Goal: Task Accomplishment & Management: Complete application form

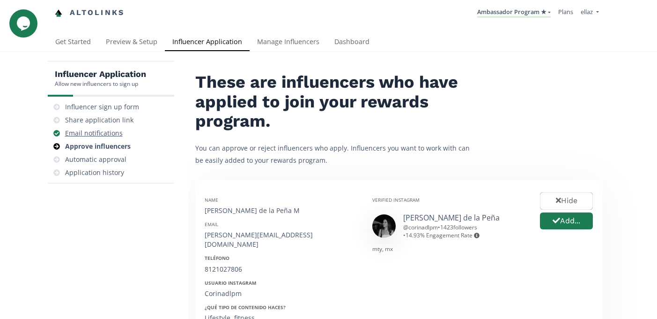
click at [106, 130] on div "Email notifications" at bounding box center [94, 132] width 58 height 9
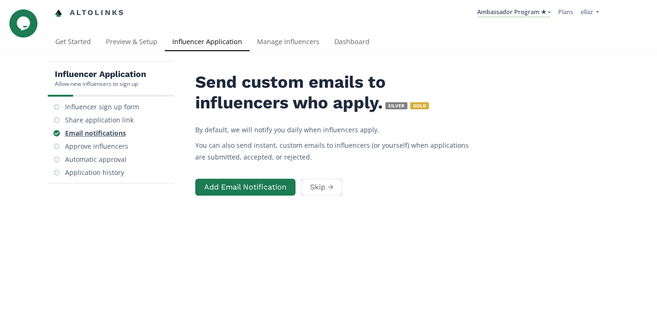
scroll to position [37, 0]
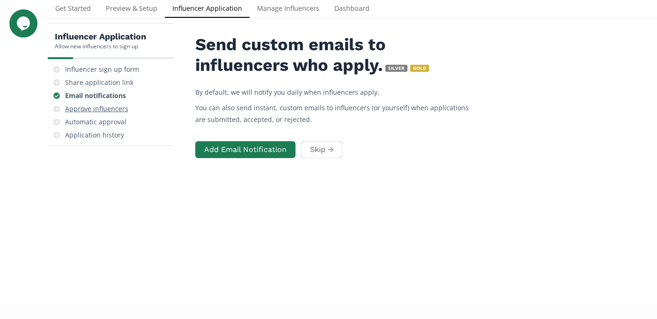
click at [118, 110] on div "Approve influencers" at bounding box center [96, 108] width 63 height 9
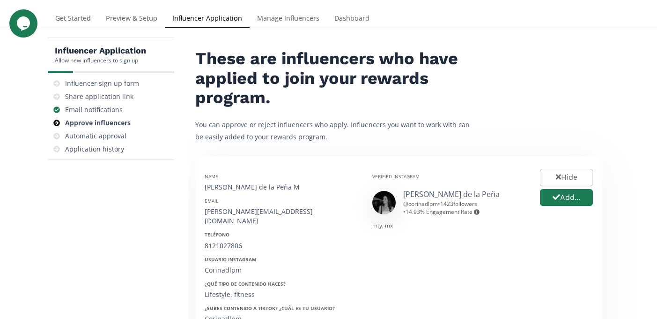
scroll to position [30, 0]
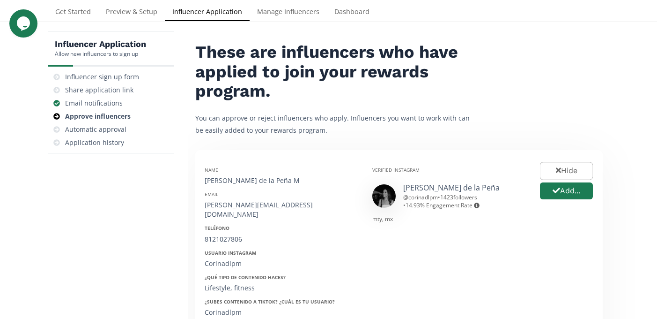
click at [245, 179] on div "Corina de la Peña M" at bounding box center [282, 180] width 154 height 9
click at [251, 180] on div "Corina de la Peña M" at bounding box center [282, 180] width 154 height 9
drag, startPoint x: 258, startPoint y: 180, endPoint x: 198, endPoint y: 180, distance: 59.5
click at [198, 180] on div "Name Corina de la Peña M Email corina.dlpm1@gmail.com Teléfono 8121027806 Usuar…" at bounding box center [282, 316] width 168 height 315
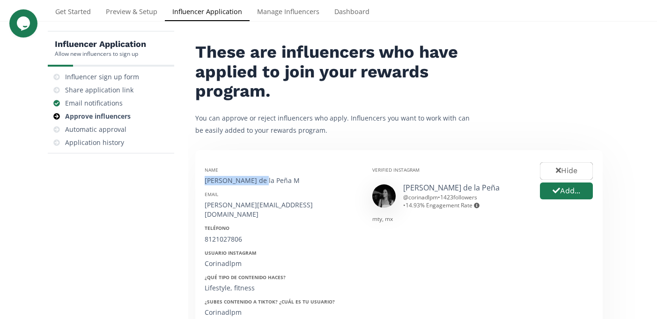
copy div "Corina de la Peña"
click at [225, 207] on div "corina.dlpm1@gmail.com" at bounding box center [282, 209] width 154 height 19
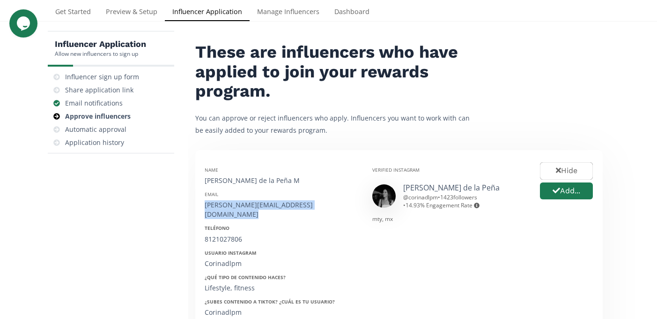
click at [225, 207] on div "corina.dlpm1@gmail.com" at bounding box center [282, 209] width 154 height 19
copy div "corina.dlpm1@gmail.com"
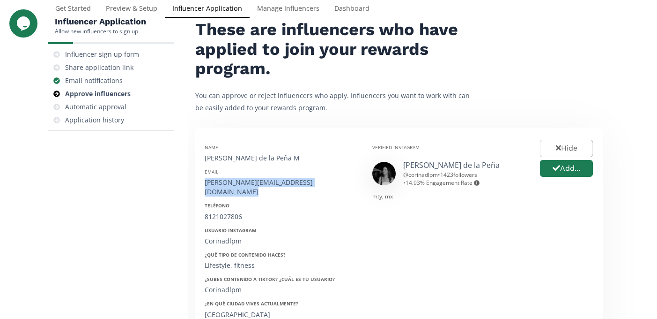
scroll to position [63, 0]
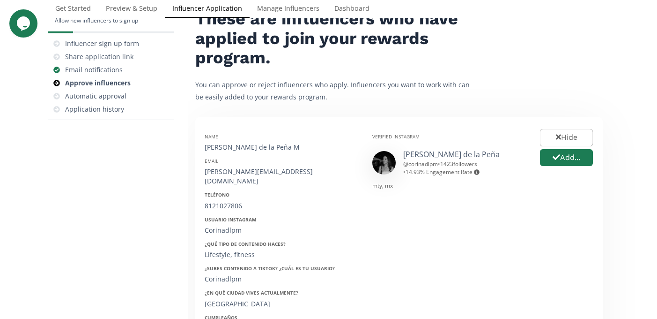
click at [226, 201] on div "8121027806" at bounding box center [282, 205] width 154 height 9
copy div "8121027806"
click at [217, 225] on div "Corinadlpm" at bounding box center [282, 229] width 154 height 9
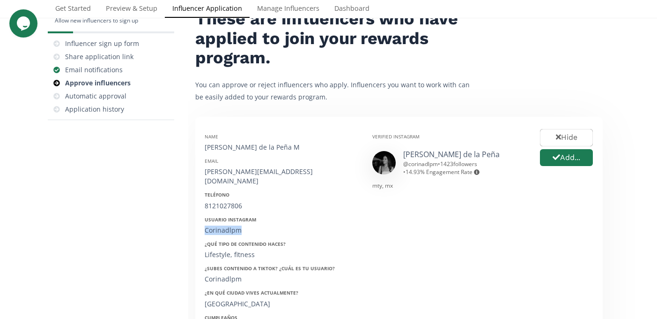
copy div "Corinadlpm"
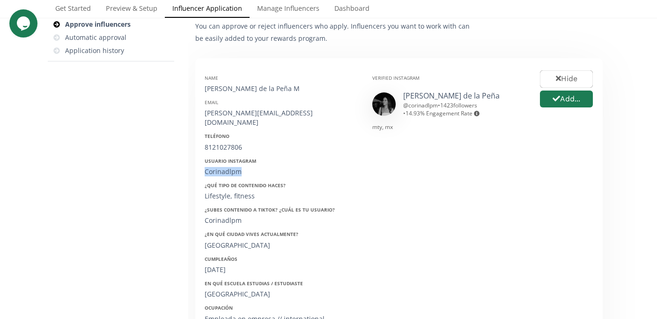
scroll to position [130, 0]
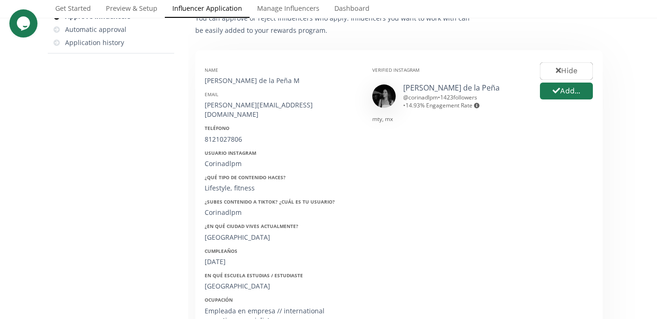
click at [229, 257] on div "17/12/2002" at bounding box center [282, 261] width 154 height 9
copy div "17/12/2002"
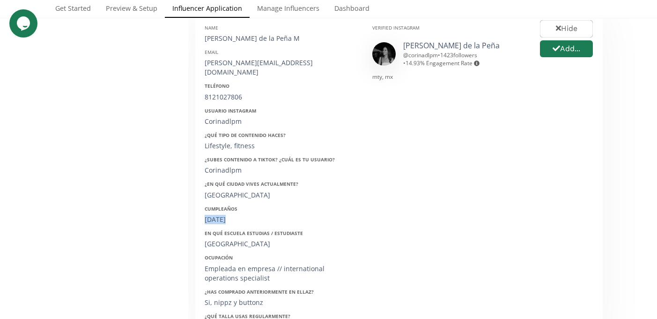
scroll to position [174, 0]
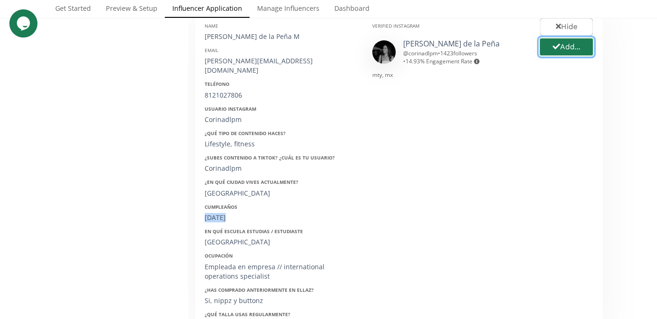
click at [573, 54] on button "Add..." at bounding box center [567, 47] width 56 height 20
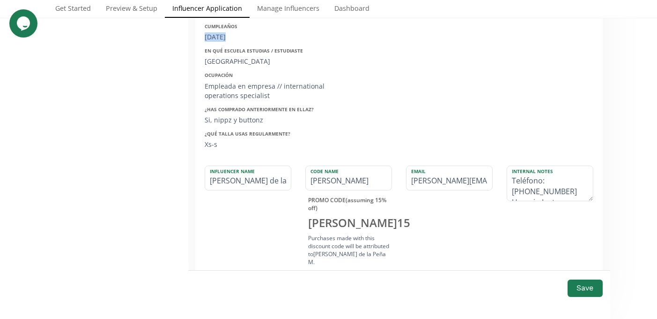
scroll to position [390, 0]
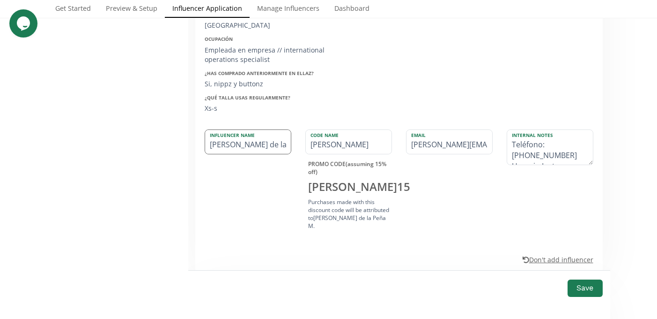
click at [286, 133] on input "Corina de la Peña M" at bounding box center [248, 142] width 86 height 24
type input "[PERSON_NAME] de [PERSON_NAME]"
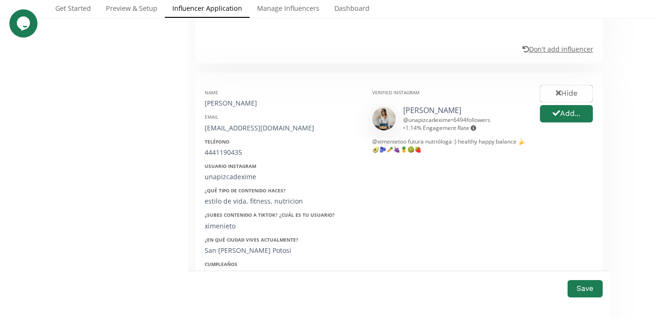
scroll to position [594, 0]
click at [571, 111] on button "Add..." at bounding box center [567, 113] width 56 height 20
click at [240, 88] on div "Name Ximena Nieto Artolozaga" at bounding box center [282, 97] width 154 height 19
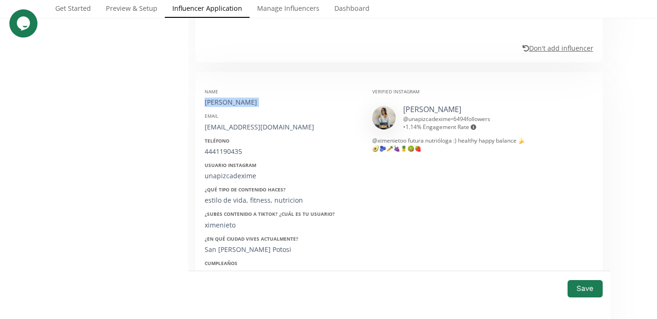
click at [240, 88] on div "Name Ximena Nieto Artolozaga" at bounding box center [282, 97] width 154 height 19
copy div "[PERSON_NAME]"
click at [241, 125] on div "Name Ximena Nieto Artolozaga Email pimenieto@hotmail.com Teléfono 4441190435 Us…" at bounding box center [282, 229] width 168 height 297
click at [240, 122] on div "pimenieto@hotmail.com" at bounding box center [282, 126] width 154 height 9
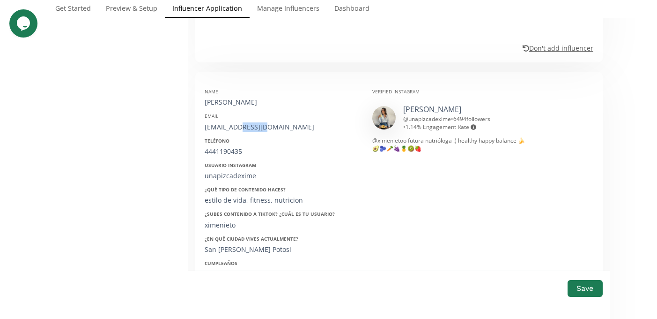
click at [240, 122] on div "pimenieto@hotmail.com" at bounding box center [282, 126] width 154 height 9
copy div "pimenieto@hotmail.com"
click at [220, 147] on div "4441190435" at bounding box center [282, 151] width 154 height 9
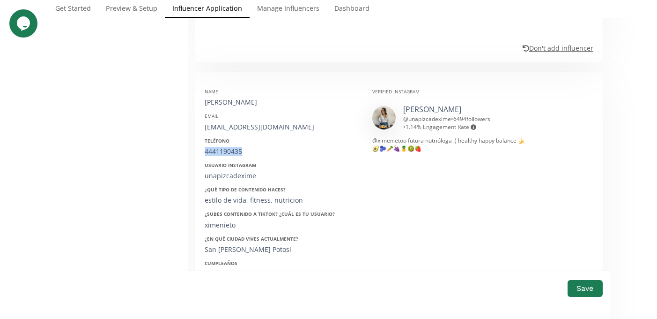
copy div "4441190435"
click at [230, 171] on div "Name Ximena Nieto Artolozaga Email pimenieto@hotmail.com Teléfono 4441190435 Us…" at bounding box center [282, 229] width 168 height 297
click at [226, 171] on div "unapizcadexime" at bounding box center [282, 175] width 154 height 9
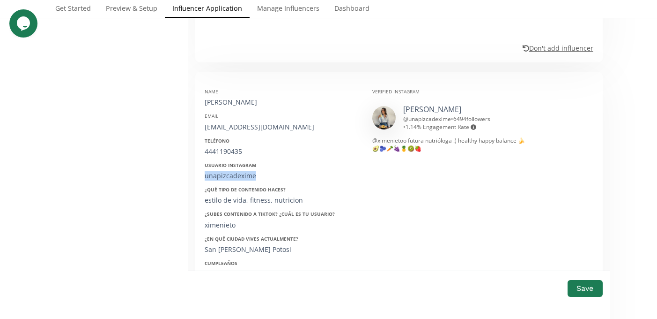
copy div "unapizcadexime"
click at [226, 171] on div "unapizcadexime" at bounding box center [282, 175] width 154 height 9
click at [220, 174] on div "Name Ximena Nieto Artolozaga Email pimenieto@hotmail.com Teléfono 4441190435 Us…" at bounding box center [282, 229] width 168 height 297
click at [216, 171] on div "unapizcadexime" at bounding box center [282, 175] width 154 height 9
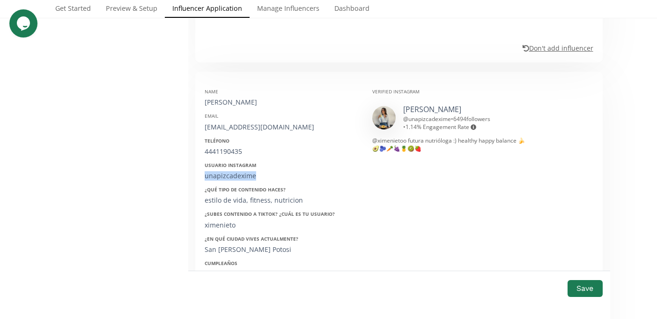
click at [216, 171] on div "unapizcadexime" at bounding box center [282, 175] width 154 height 9
copy div "unapizcadexime"
click at [222, 269] on div "18/01/2002" at bounding box center [282, 273] width 154 height 9
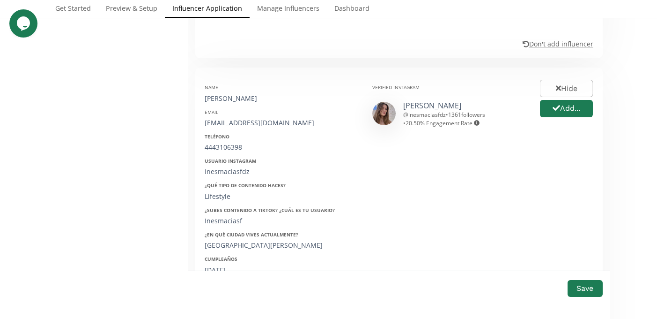
scroll to position [1131, 0]
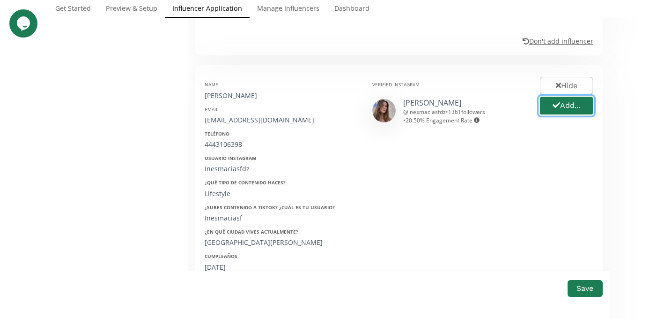
click at [556, 96] on button "Add..." at bounding box center [567, 106] width 56 height 20
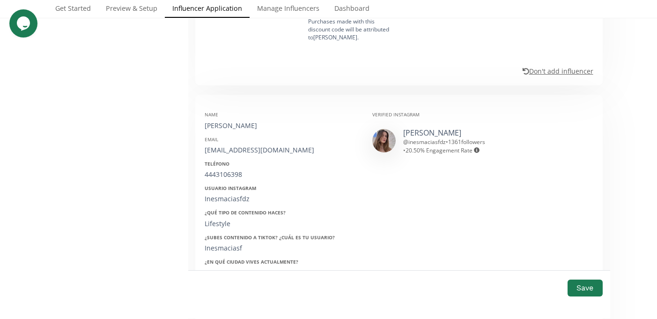
scroll to position [1101, 0]
click at [214, 121] on div "[PERSON_NAME]" at bounding box center [282, 125] width 154 height 9
click at [233, 146] on div "inesmaciasf@gmail.com" at bounding box center [282, 150] width 154 height 9
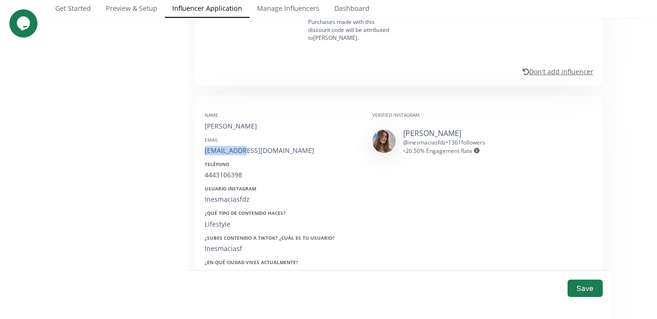
click at [233, 146] on div "inesmaciasf@gmail.com" at bounding box center [282, 150] width 154 height 9
click at [228, 170] on div "4443106398" at bounding box center [282, 174] width 154 height 9
click at [230, 186] on div "Name Ines Macias Email inesmaciasf@gmail.com Teléfono 4443106398 Usuario Instag…" at bounding box center [282, 252] width 168 height 297
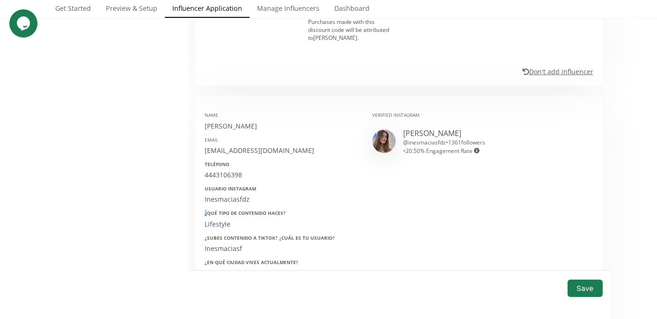
click at [230, 186] on div "Name Ines Macias Email inesmaciasf@gmail.com Teléfono 4443106398 Usuario Instag…" at bounding box center [282, 252] width 168 height 297
click at [226, 194] on div "Inesmaciasfdz" at bounding box center [282, 198] width 154 height 9
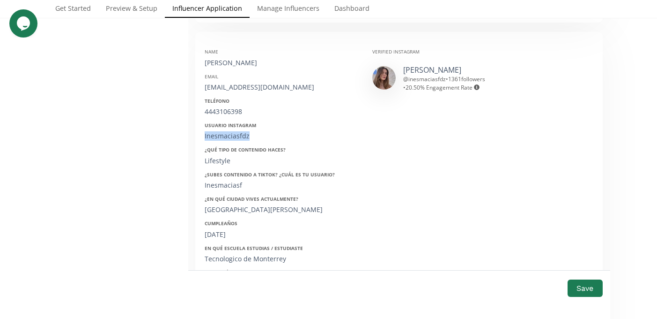
scroll to position [1170, 0]
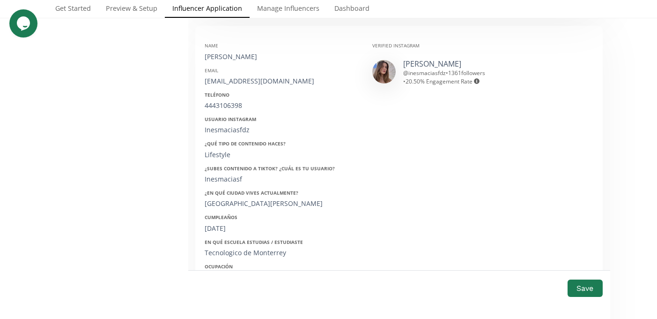
click at [216, 223] on div "14/03/2001" at bounding box center [282, 227] width 154 height 9
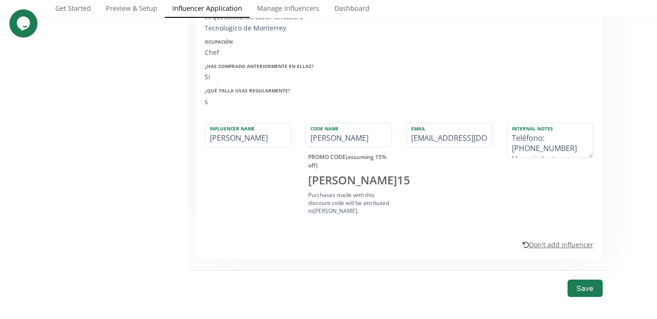
scroll to position [1434, 0]
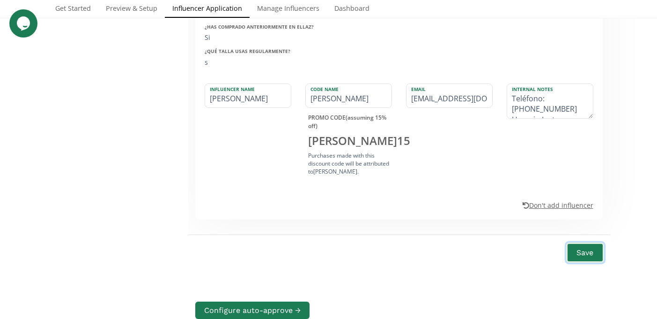
click at [592, 242] on button "Save" at bounding box center [584, 252] width 37 height 20
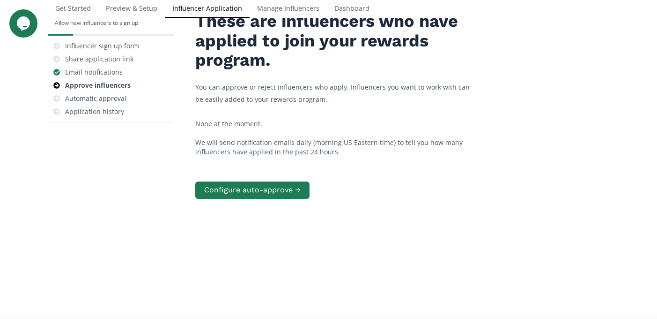
scroll to position [41, 0]
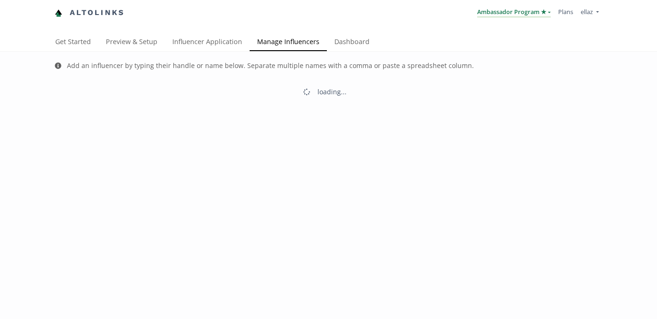
click at [507, 13] on link "Ambassador Program ★" at bounding box center [514, 12] width 74 height 10
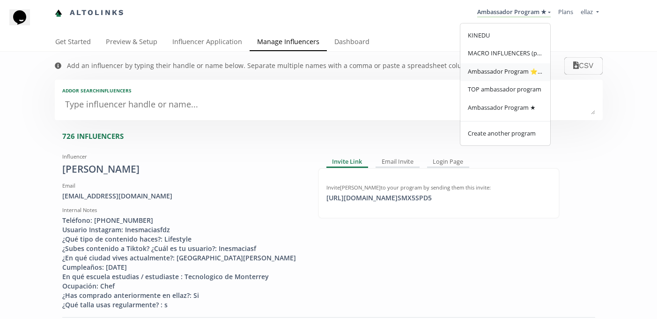
click at [509, 74] on span "Ambassador Program ⭐️⭐️" at bounding box center [505, 71] width 75 height 8
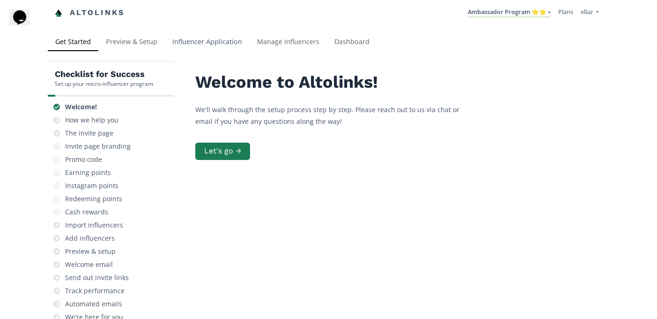
click at [216, 44] on link "Influencer Application" at bounding box center [207, 42] width 85 height 19
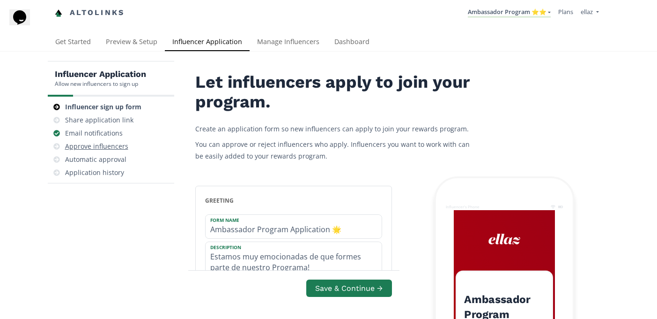
click at [119, 147] on div "Approve influencers" at bounding box center [96, 145] width 63 height 9
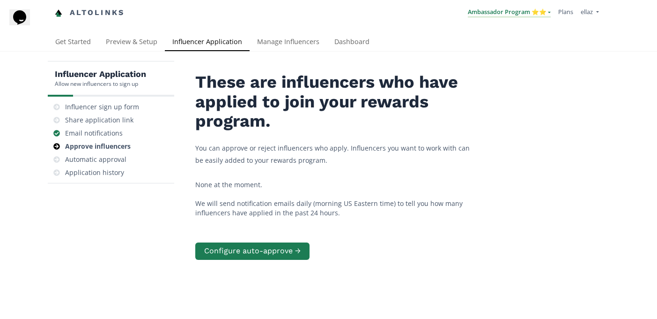
click at [525, 17] on link "Ambassador Program ⭐️⭐️" at bounding box center [509, 12] width 83 height 10
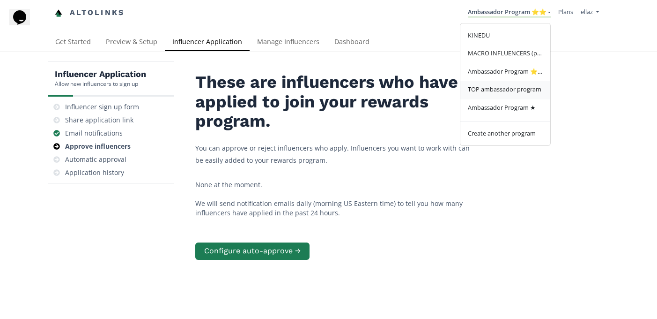
click at [521, 97] on link "TOP ambassador program" at bounding box center [506, 90] width 90 height 18
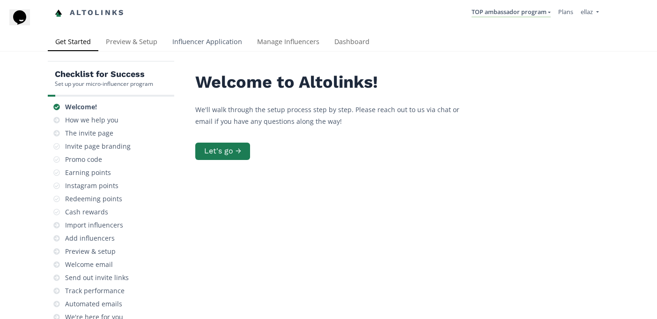
click at [224, 44] on link "Influencer Application" at bounding box center [207, 42] width 85 height 19
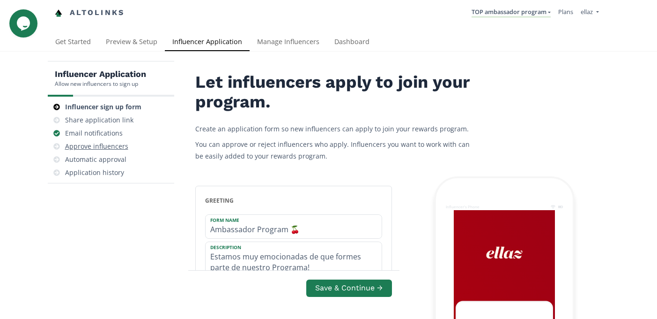
click at [112, 149] on div "Approve influencers" at bounding box center [96, 145] width 63 height 9
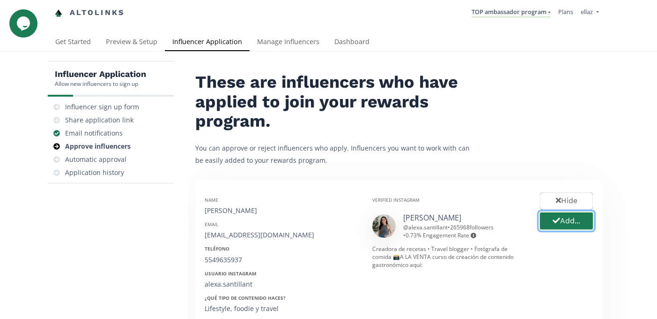
click at [559, 220] on button "Add..." at bounding box center [567, 221] width 56 height 20
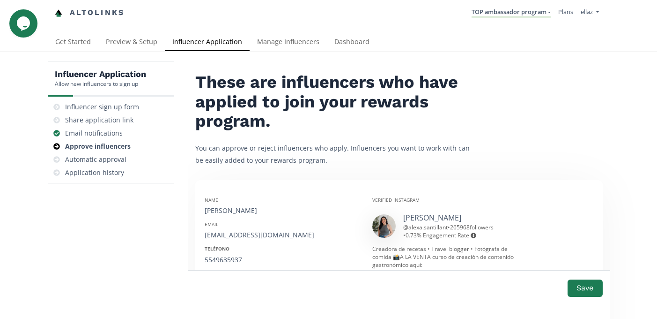
click at [222, 212] on div "[PERSON_NAME]" at bounding box center [282, 210] width 154 height 9
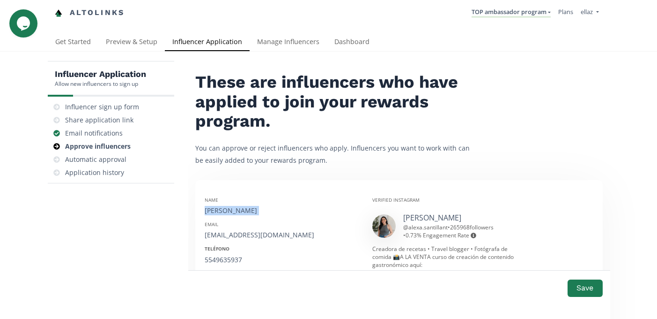
copy div "[PERSON_NAME]"
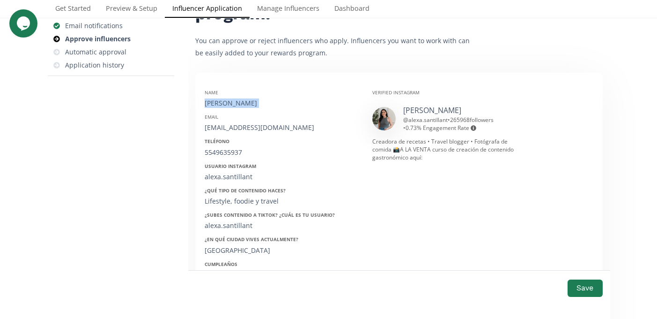
scroll to position [134, 0]
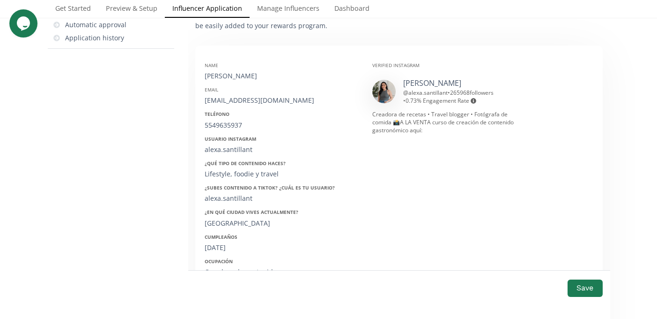
click at [231, 102] on div "[EMAIL_ADDRESS][DOMAIN_NAME]" at bounding box center [282, 100] width 154 height 9
copy div "[EMAIL_ADDRESS][DOMAIN_NAME]"
click at [220, 127] on div "5549635937" at bounding box center [282, 124] width 154 height 9
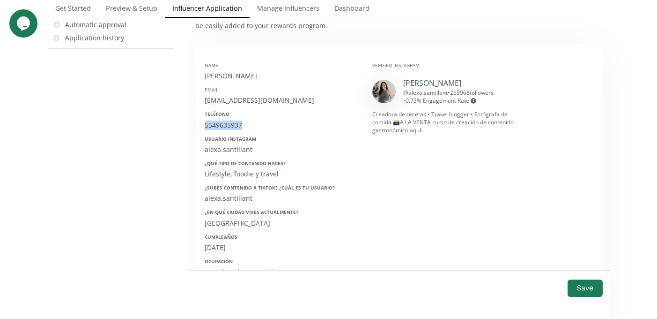
click at [220, 127] on div "5549635937" at bounding box center [282, 124] width 154 height 9
copy div "5549635937"
click at [225, 145] on div "alexa.santillant" at bounding box center [282, 149] width 154 height 9
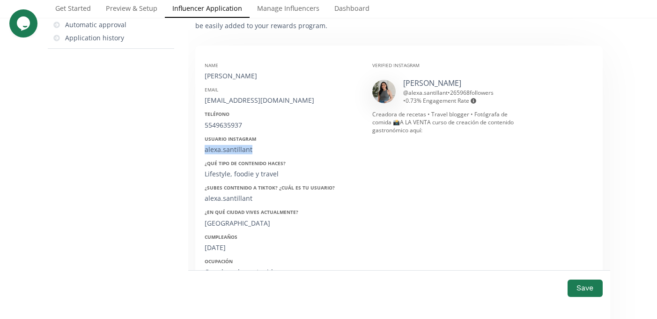
copy div "alexa.santillant"
click at [230, 200] on div "alexa.santillant" at bounding box center [282, 197] width 154 height 9
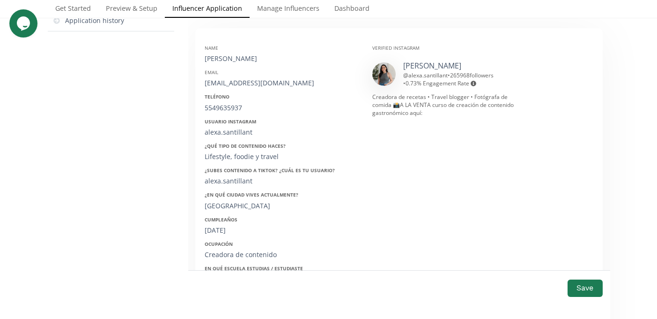
scroll to position [164, 0]
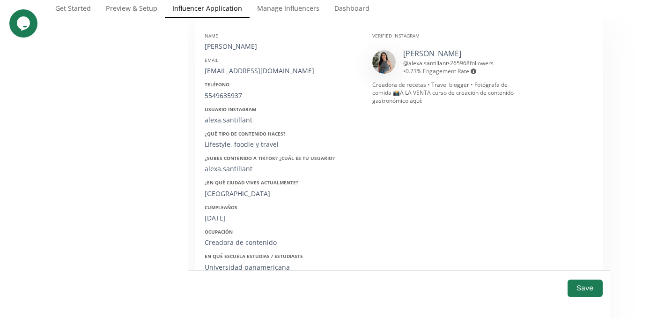
click at [218, 219] on div "08/06/1999" at bounding box center [282, 217] width 154 height 9
copy div "08/06/1999"
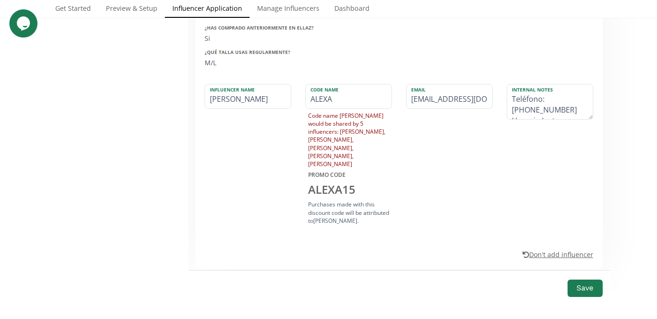
scroll to position [425, 0]
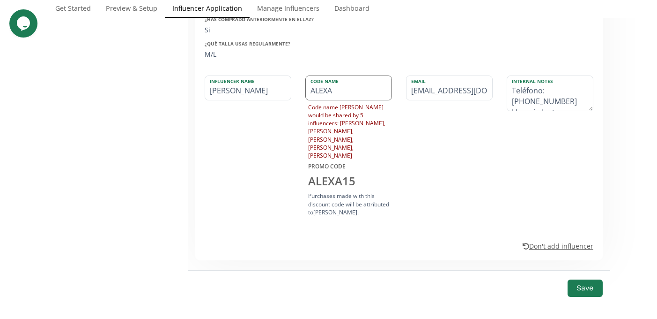
click at [350, 91] on input "ALEXA" at bounding box center [349, 88] width 86 height 24
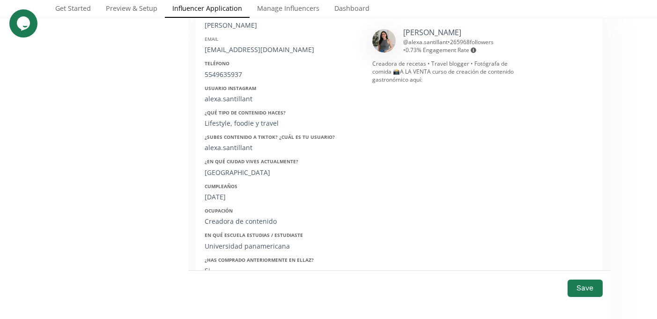
scroll to position [329, 0]
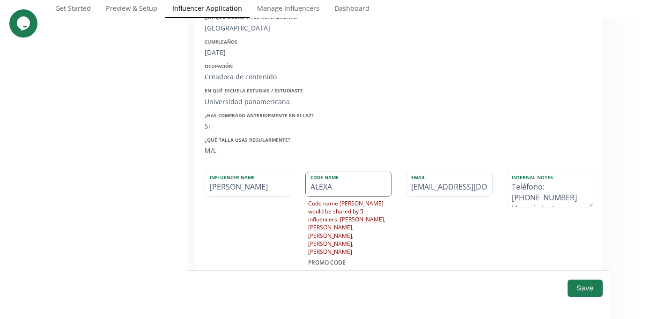
click at [365, 188] on input "ALEXA" at bounding box center [349, 184] width 86 height 24
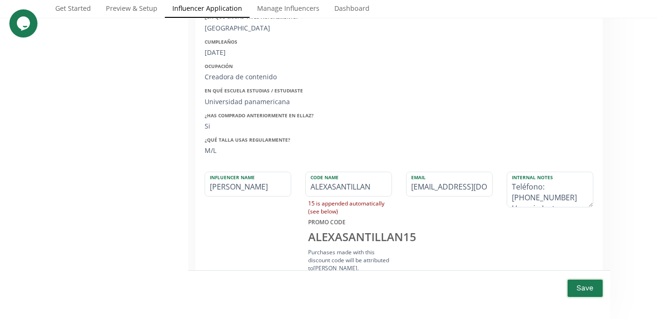
type input "ALEXASANTILLAN"
click at [583, 292] on button "Save" at bounding box center [584, 288] width 37 height 20
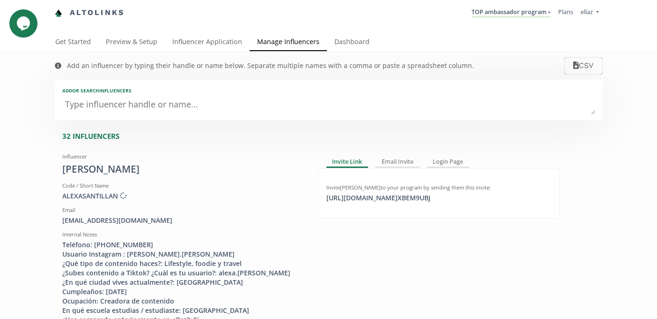
scroll to position [3, 0]
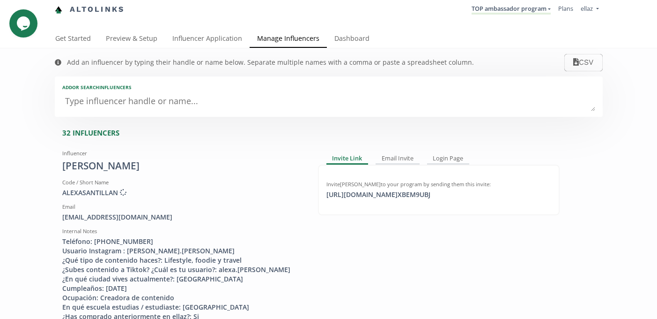
click at [315, 34] on link "Manage Influencers" at bounding box center [288, 39] width 77 height 19
click at [352, 36] on link "Dashboard" at bounding box center [352, 39] width 50 height 19
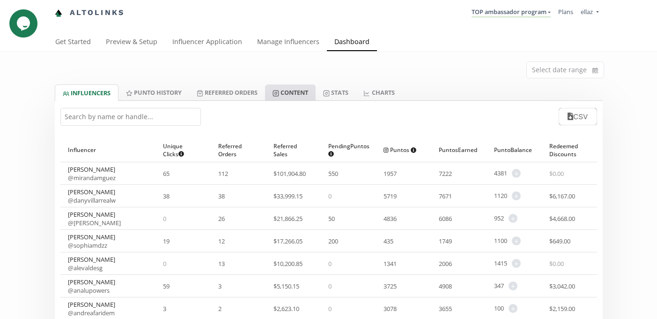
click at [314, 95] on link "Content" at bounding box center [290, 92] width 51 height 16
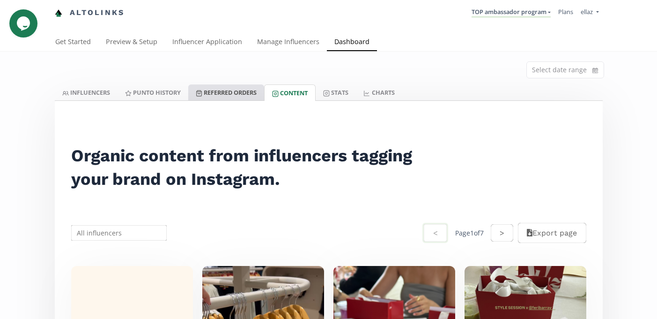
click at [228, 94] on link "Referred Orders" at bounding box center [226, 92] width 76 height 16
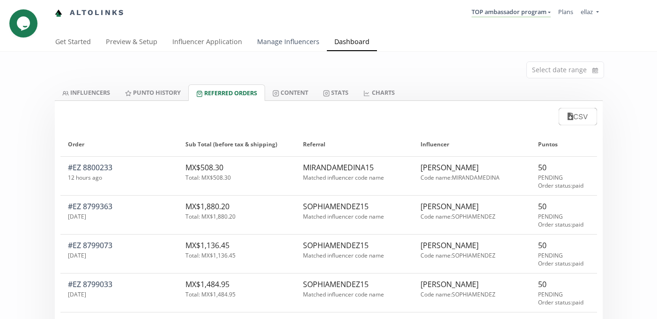
click at [272, 41] on link "Manage Influencers" at bounding box center [288, 42] width 77 height 19
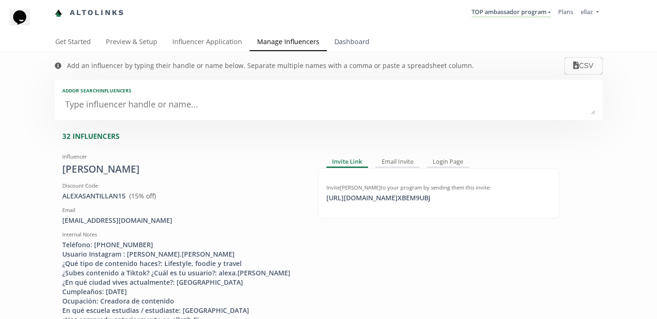
click at [333, 36] on link "Dashboard" at bounding box center [352, 42] width 50 height 19
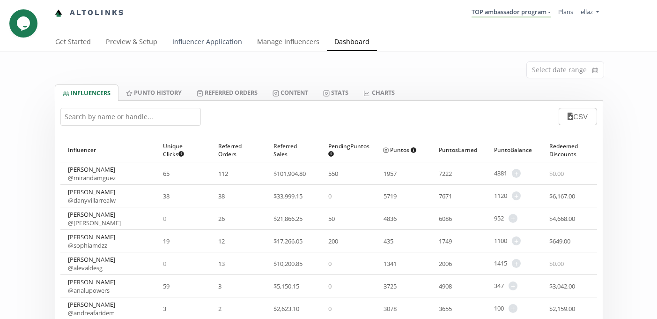
click at [219, 40] on link "Influencer Application" at bounding box center [207, 42] width 85 height 19
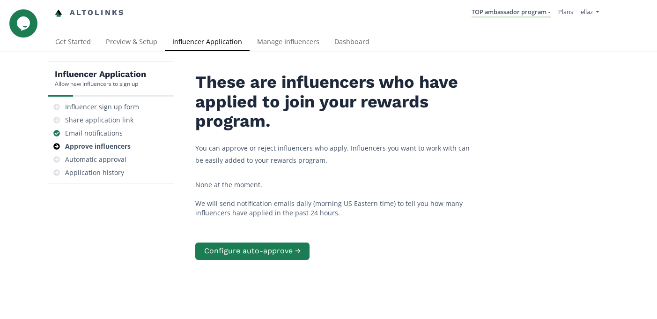
click at [504, 5] on li "TOP ambassador program [GEOGRAPHIC_DATA] MACRO INFLUENCERS (prog ventas) Ambass…" at bounding box center [511, 13] width 87 height 18
click at [505, 8] on link "TOP ambassador program" at bounding box center [511, 12] width 79 height 10
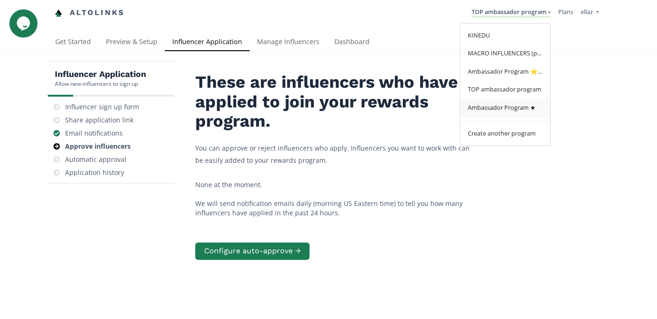
click at [525, 115] on link "Ambassador Program ★" at bounding box center [506, 108] width 90 height 18
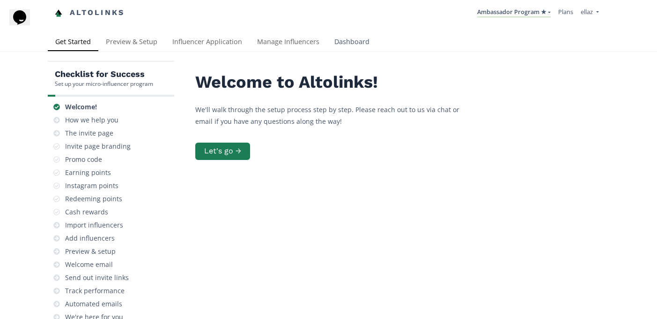
click at [348, 35] on link "Dashboard" at bounding box center [352, 42] width 50 height 19
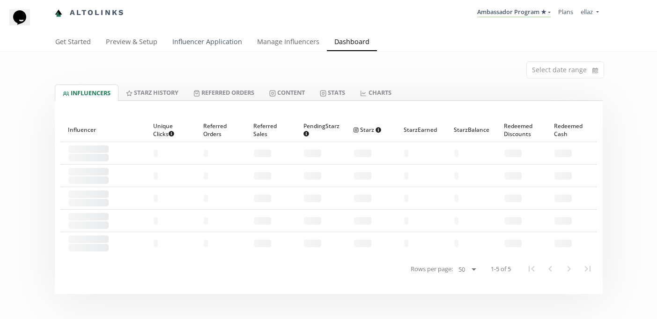
click at [198, 46] on link "Influencer Application" at bounding box center [207, 42] width 85 height 19
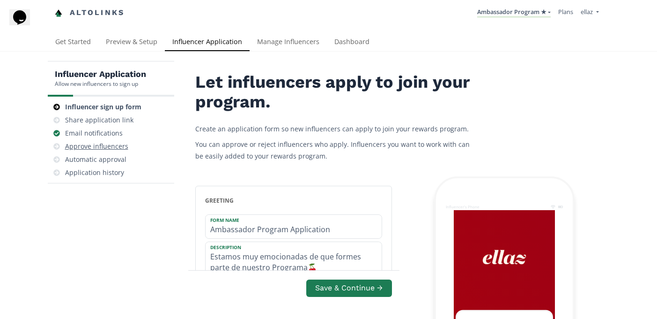
click at [97, 148] on div "Approve influencers" at bounding box center [96, 145] width 63 height 9
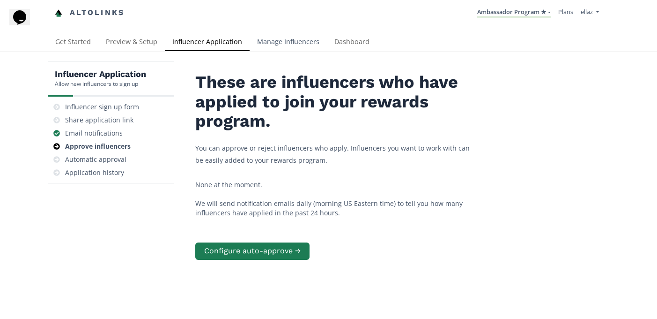
click at [306, 41] on link "Manage Influencers" at bounding box center [288, 42] width 77 height 19
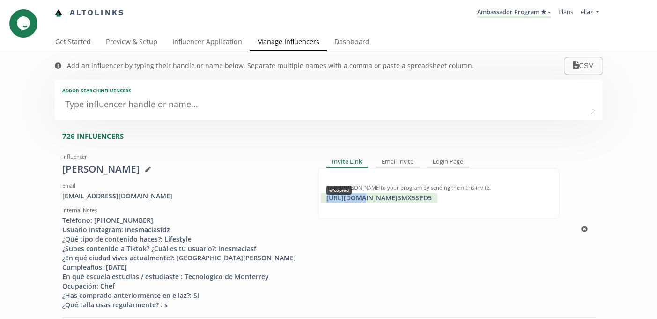
click at [359, 200] on div "[URL][DOMAIN_NAME] SMX5SPD5 copied" at bounding box center [379, 197] width 117 height 9
click at [352, 35] on link "Dashboard" at bounding box center [352, 42] width 50 height 19
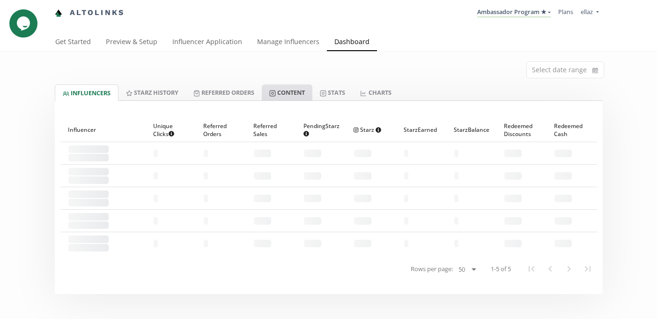
click at [297, 90] on link "Content" at bounding box center [287, 92] width 51 height 16
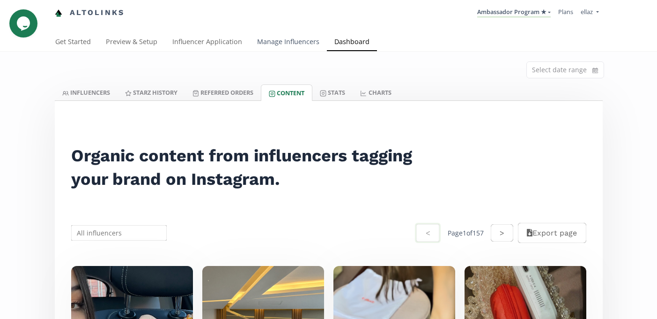
click at [276, 46] on link "Manage Influencers" at bounding box center [288, 42] width 77 height 19
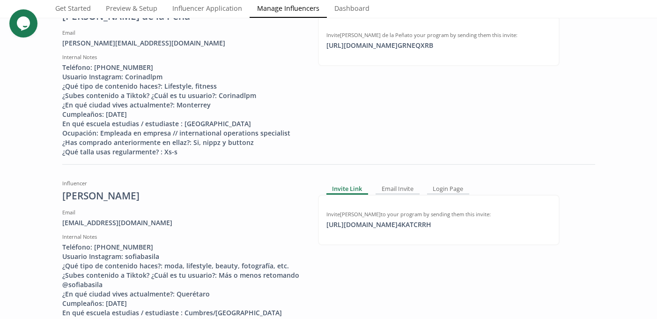
scroll to position [384, 0]
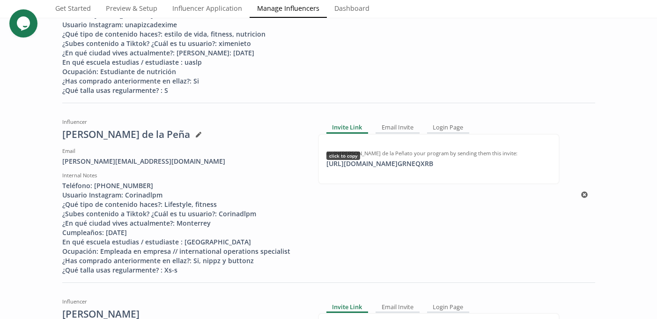
click at [400, 168] on div "https://app.altolinks.com/invite/ GRNEQXRB click to copy" at bounding box center [380, 163] width 118 height 9
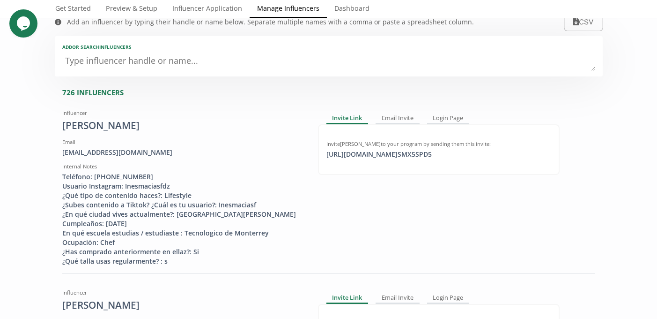
scroll to position [0, 0]
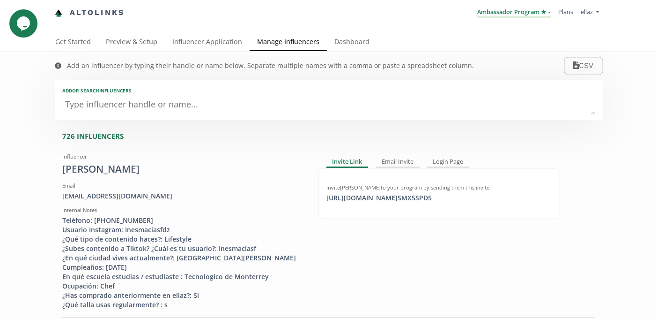
click at [541, 17] on link "Ambassador Program ★" at bounding box center [514, 12] width 74 height 10
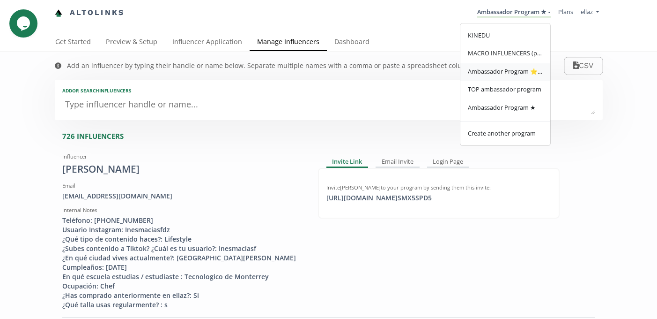
click at [535, 73] on span "Ambassador Program ⭐️⭐️" at bounding box center [505, 71] width 75 height 8
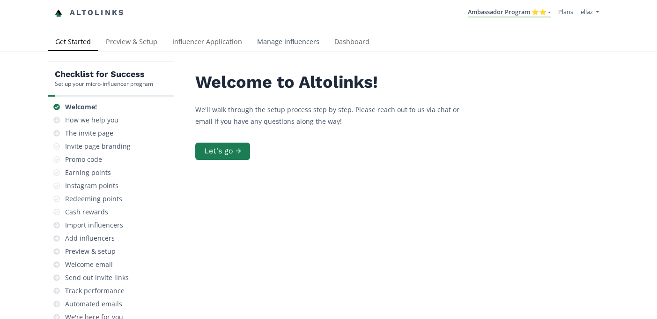
click at [290, 44] on link "Manage Influencers" at bounding box center [288, 42] width 77 height 19
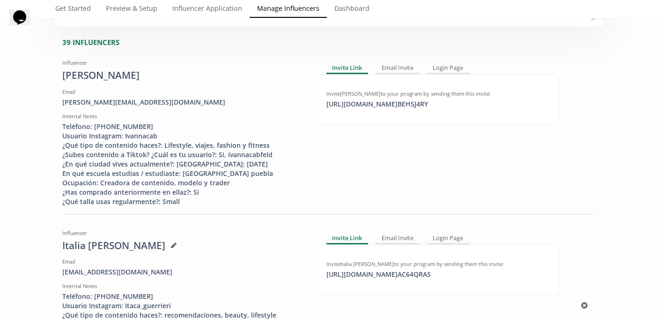
scroll to position [256, 0]
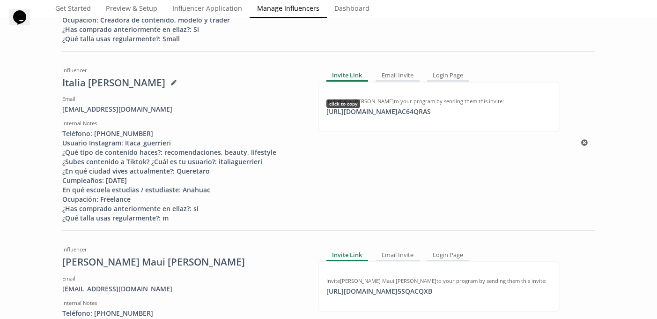
click at [397, 116] on div "[URL][DOMAIN_NAME] AC64QRAS click to copy" at bounding box center [379, 111] width 116 height 9
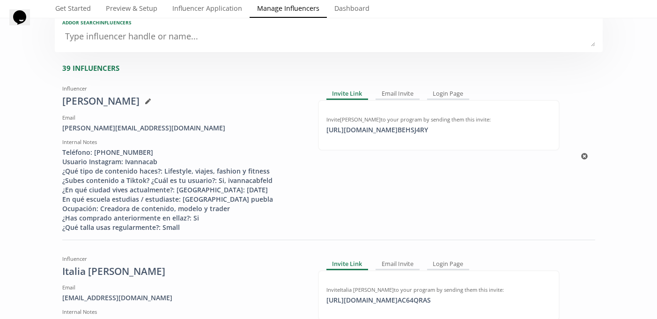
scroll to position [0, 0]
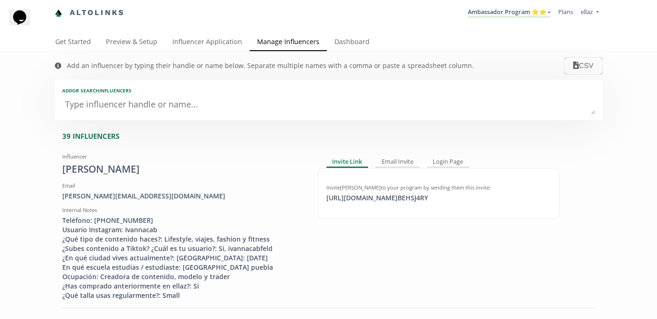
click at [484, 24] on nav "Altolinks Ambassador Program ⭐️⭐️ [GEOGRAPHIC_DATA] MACRO INFLUENCERS (prog ven…" at bounding box center [329, 13] width 548 height 26
click at [486, 19] on li "Ambassador Program ⭐️⭐️ [GEOGRAPHIC_DATA] MACRO INFLUENCERS (prog ventas) Ambas…" at bounding box center [509, 13] width 90 height 18
click at [506, 29] on div "Altolinks Ambassador Program ⭐️⭐️ [GEOGRAPHIC_DATA] MACRO INFLUENCERS (prog ven…" at bounding box center [328, 16] width 657 height 33
click at [506, 19] on li "Ambassador Program ⭐️⭐️ KINEDU MACRO INFLUENCERS (prog ventas) Ambassador Progr…" at bounding box center [509, 13] width 90 height 18
click at [506, 18] on li "Ambassador Program ⭐️⭐️ KINEDU MACRO INFLUENCERS (prog ventas) Ambassador Progr…" at bounding box center [509, 13] width 90 height 18
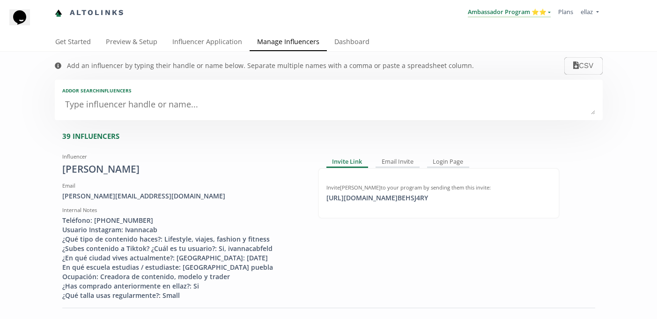
click at [506, 8] on link "Ambassador Program ⭐️⭐️" at bounding box center [509, 12] width 83 height 10
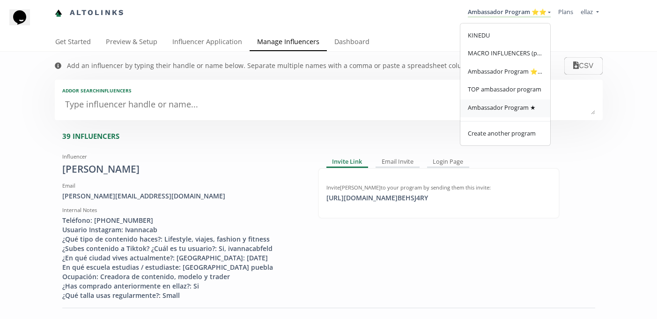
click at [506, 107] on span "Ambassador Program ★" at bounding box center [502, 107] width 68 height 8
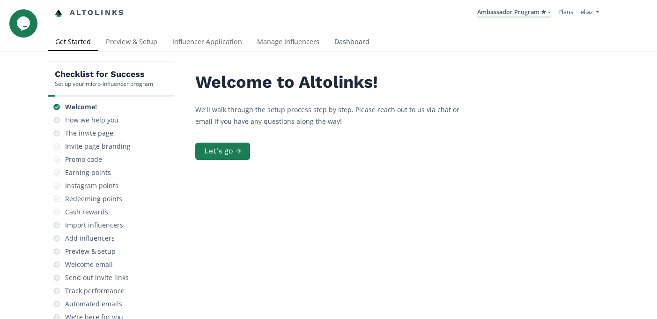
click at [346, 49] on link "Dashboard" at bounding box center [352, 42] width 50 height 19
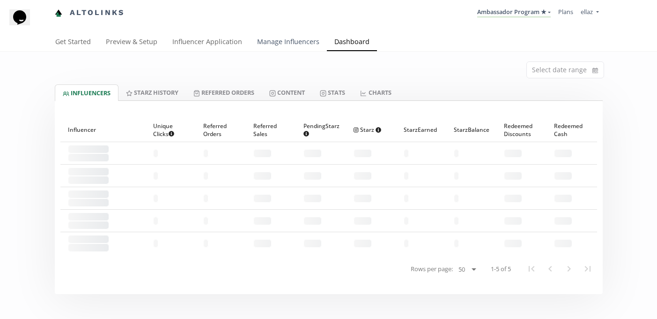
click at [299, 44] on link "Manage Influencers" at bounding box center [288, 42] width 77 height 19
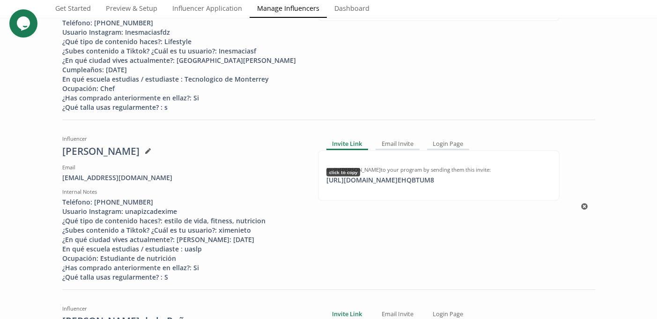
scroll to position [199, 0]
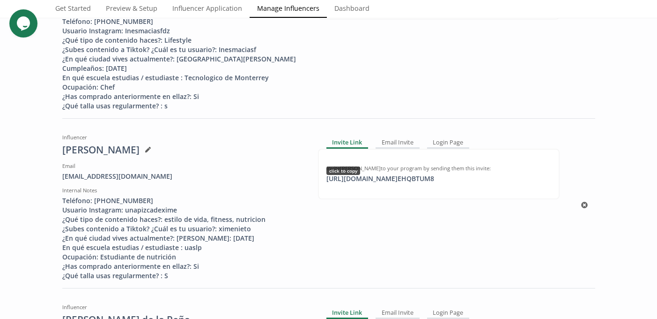
click at [387, 180] on div "https://app.altolinks.com/invite/ EHQBTUM8 click to copy" at bounding box center [380, 178] width 119 height 9
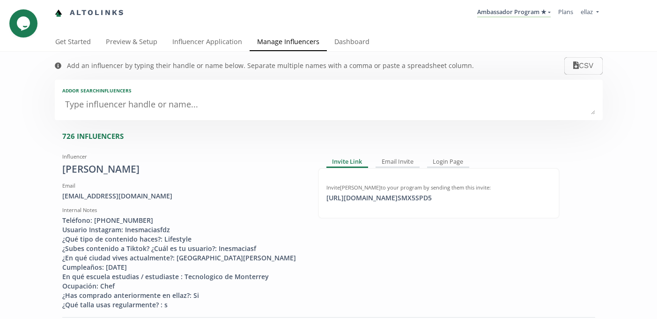
click at [537, 18] on li "Ambassador Program ★ KINEDU MACRO INFLUENCERS (prog ventas) Ambassador Program …" at bounding box center [514, 13] width 81 height 18
click at [531, 12] on link "Ambassador Program ★" at bounding box center [514, 12] width 74 height 10
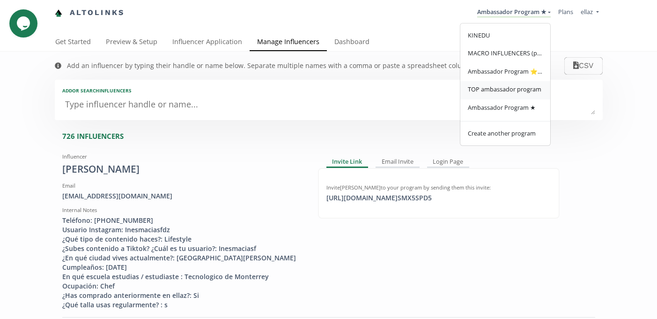
click at [519, 98] on link "TOP ambassador program" at bounding box center [506, 90] width 90 height 18
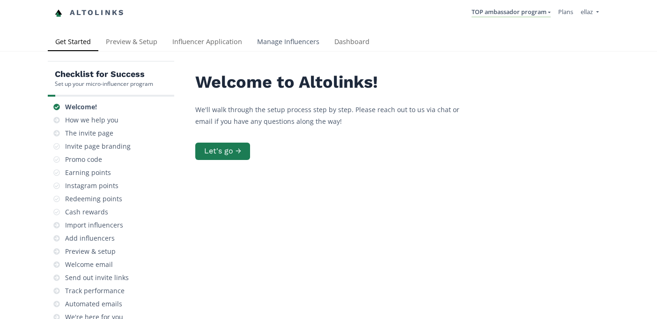
click at [301, 45] on link "Manage Influencers" at bounding box center [288, 42] width 77 height 19
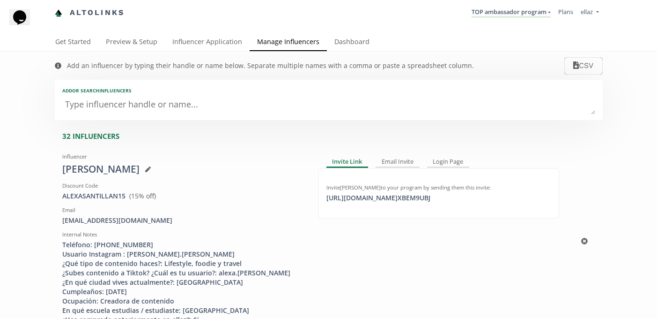
click at [429, 203] on div "Invite Alexa Santillan to your program by sending them this invite: https://app…" at bounding box center [439, 193] width 242 height 51
click at [422, 198] on div "https://app.altolinks.com/invite/ XBEM9UBJ click to copy" at bounding box center [378, 197] width 115 height 9
copy div "https://app.altolinks.com/invite/ XBEM9UBJ"
click at [231, 46] on link "Influencer Application" at bounding box center [207, 42] width 85 height 19
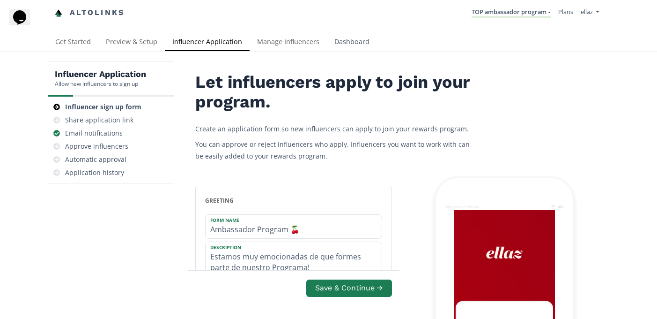
click at [355, 38] on link "Dashboard" at bounding box center [352, 42] width 50 height 19
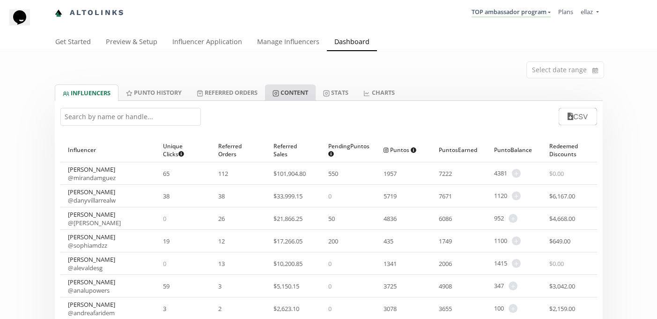
click at [292, 98] on link "Content" at bounding box center [290, 92] width 51 height 16
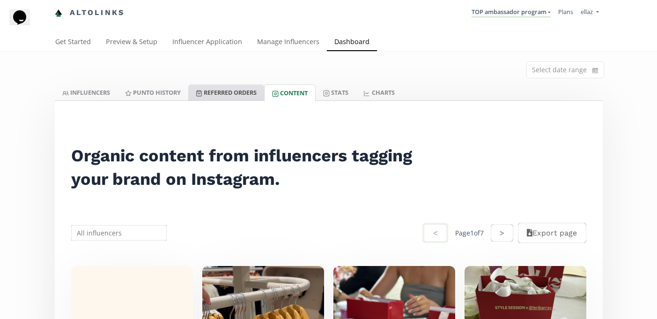
click at [236, 96] on link "Referred Orders" at bounding box center [226, 92] width 76 height 16
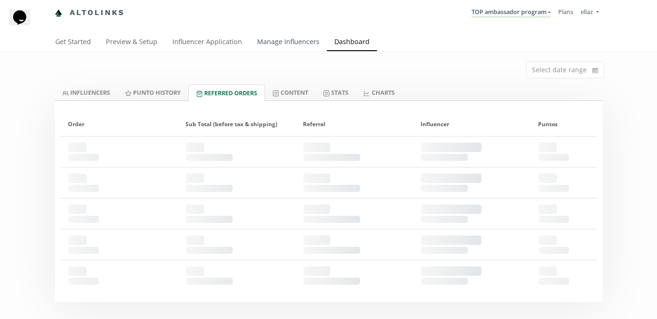
click at [302, 45] on link "Manage Influencers" at bounding box center [288, 42] width 77 height 19
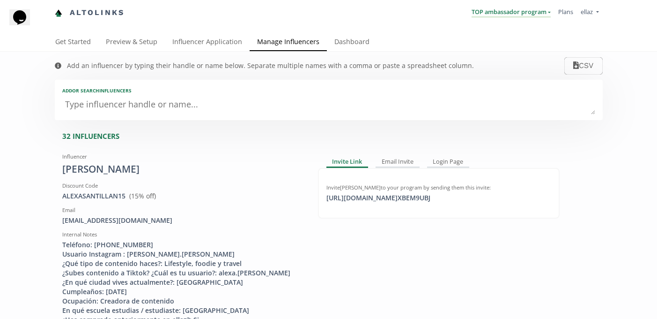
click at [479, 14] on link "TOP ambassador program" at bounding box center [511, 12] width 79 height 10
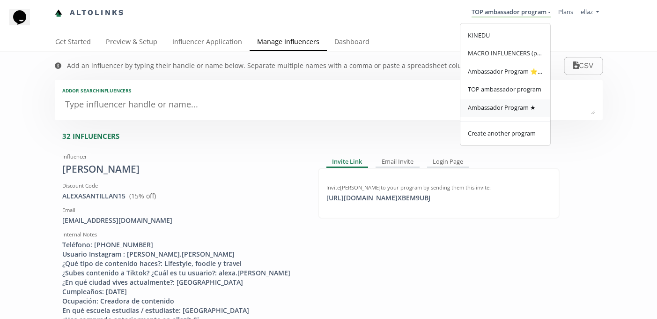
click at [496, 113] on link "Ambassador Program ★" at bounding box center [506, 108] width 90 height 18
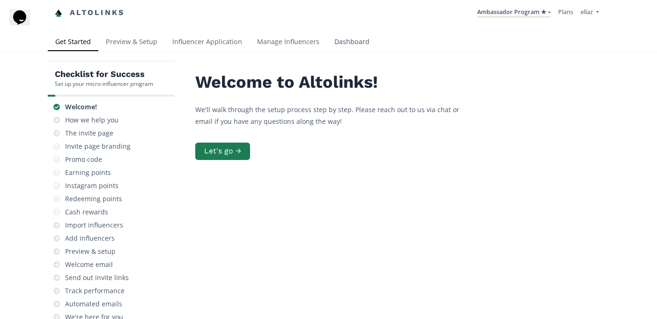
click at [356, 45] on link "Dashboard" at bounding box center [352, 42] width 50 height 19
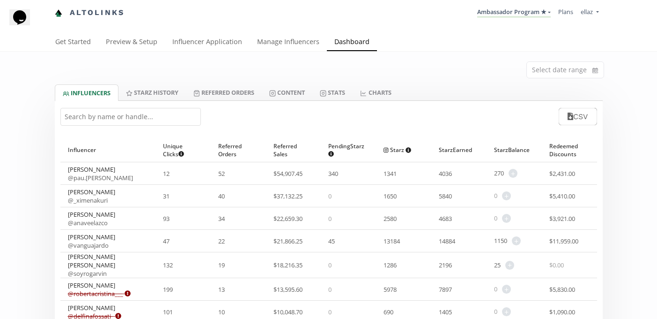
click at [160, 121] on input "text" at bounding box center [130, 117] width 141 height 18
click at [287, 97] on link "Content" at bounding box center [287, 92] width 51 height 16
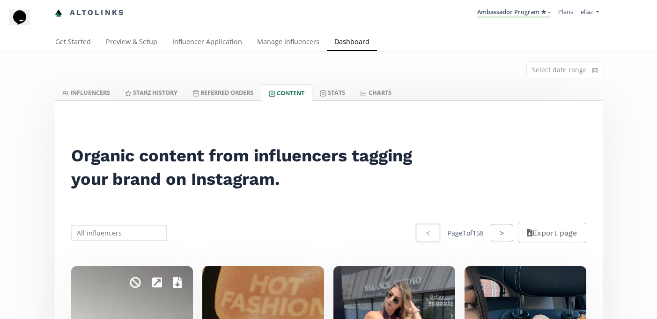
scroll to position [207, 0]
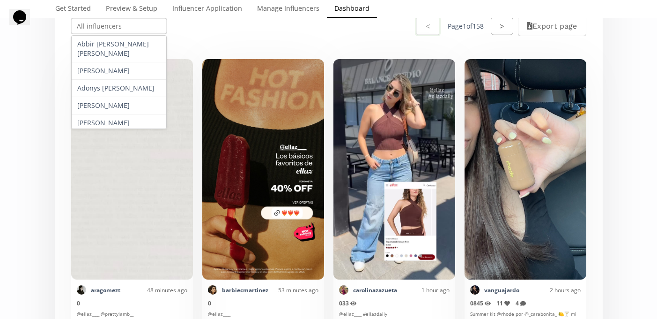
click at [119, 30] on input "text" at bounding box center [119, 26] width 99 height 18
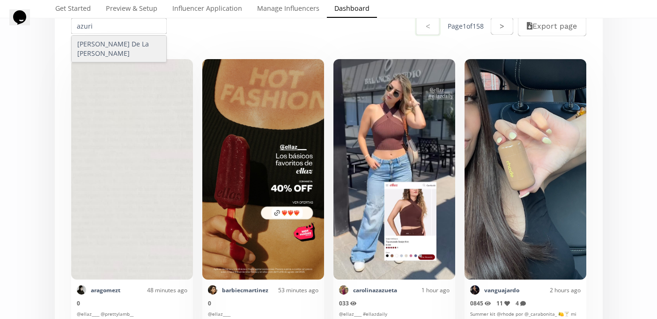
click at [128, 48] on div "[PERSON_NAME] De La [PERSON_NAME]" at bounding box center [119, 49] width 95 height 26
type input "[PERSON_NAME] De La [PERSON_NAME]"
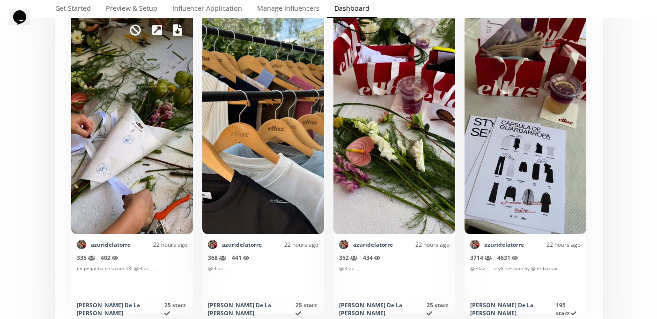
scroll to position [29, 0]
